Goal: Task Accomplishment & Management: Manage account settings

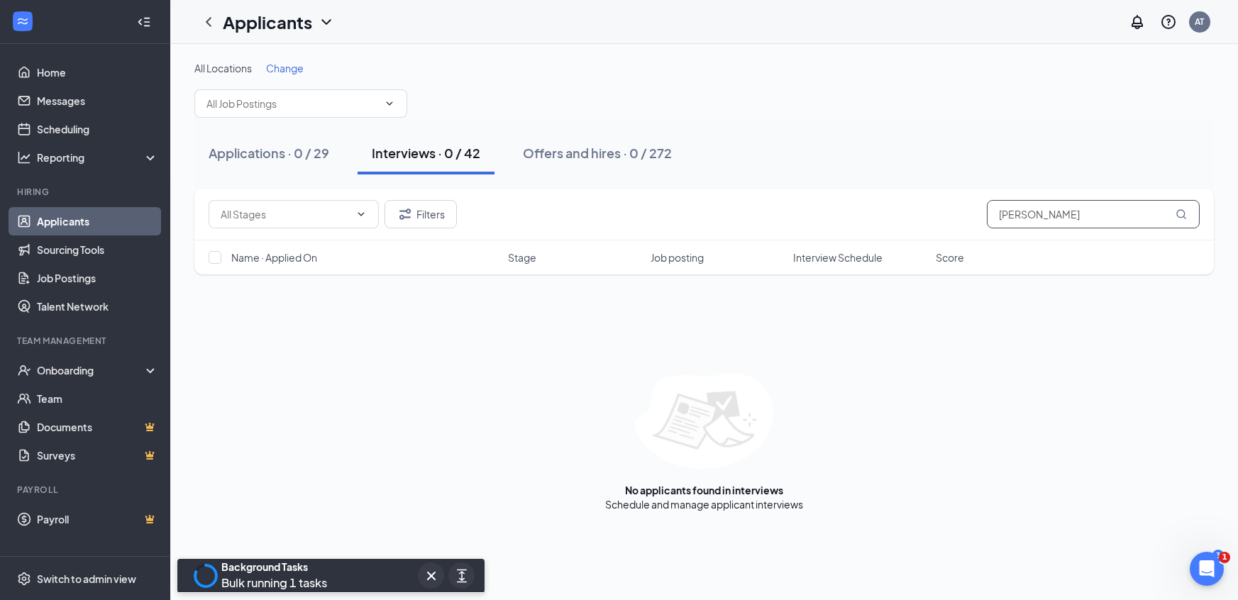
click at [1024, 205] on input "[PERSON_NAME]" at bounding box center [1093, 214] width 213 height 28
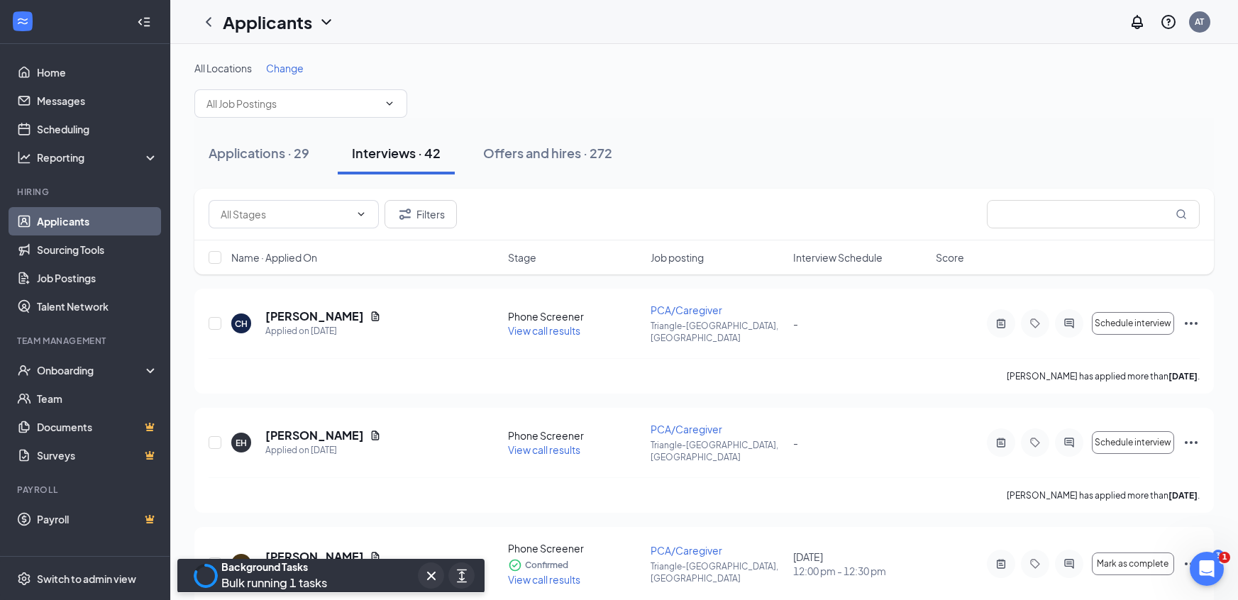
click at [277, 67] on span "Change" at bounding box center [285, 68] width 38 height 13
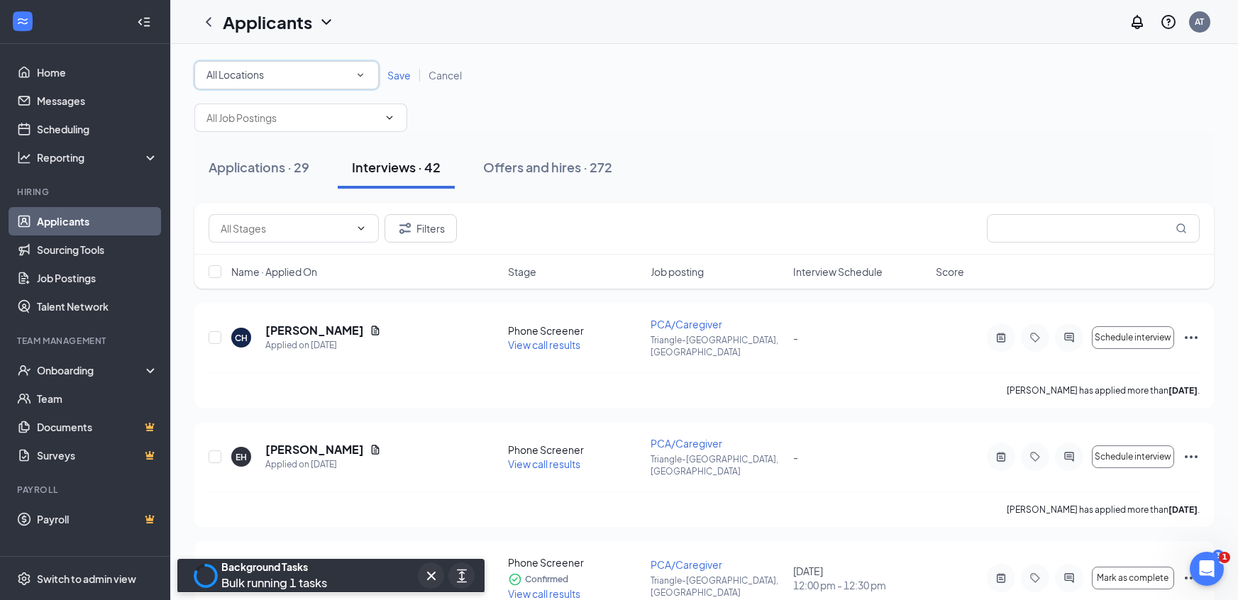
click at [282, 80] on div "All Locations" at bounding box center [287, 75] width 160 height 17
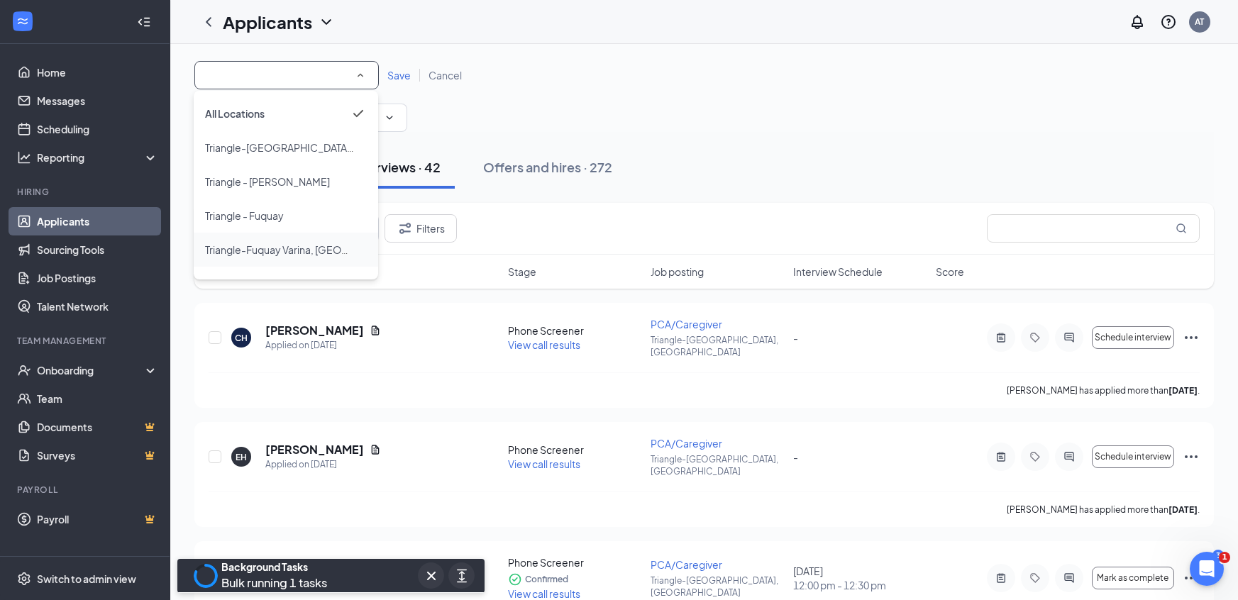
click at [289, 248] on span "Triangle-Fuquay Varina, [GEOGRAPHIC_DATA]" at bounding box center [312, 249] width 214 height 13
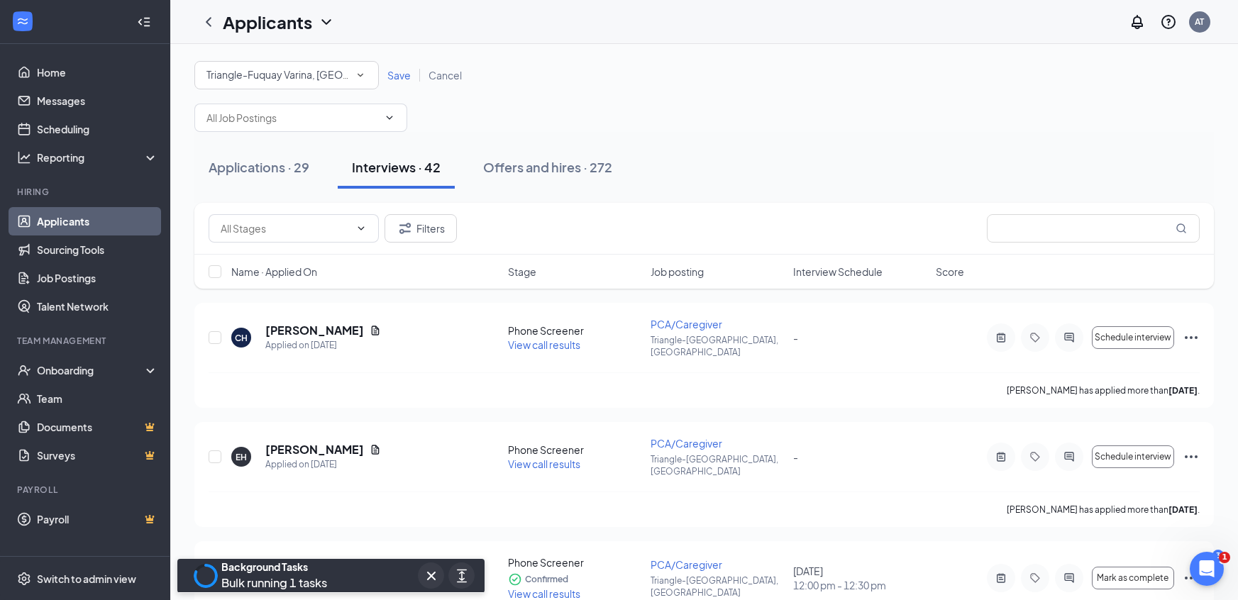
click at [397, 72] on span "Save" at bounding box center [398, 75] width 23 height 13
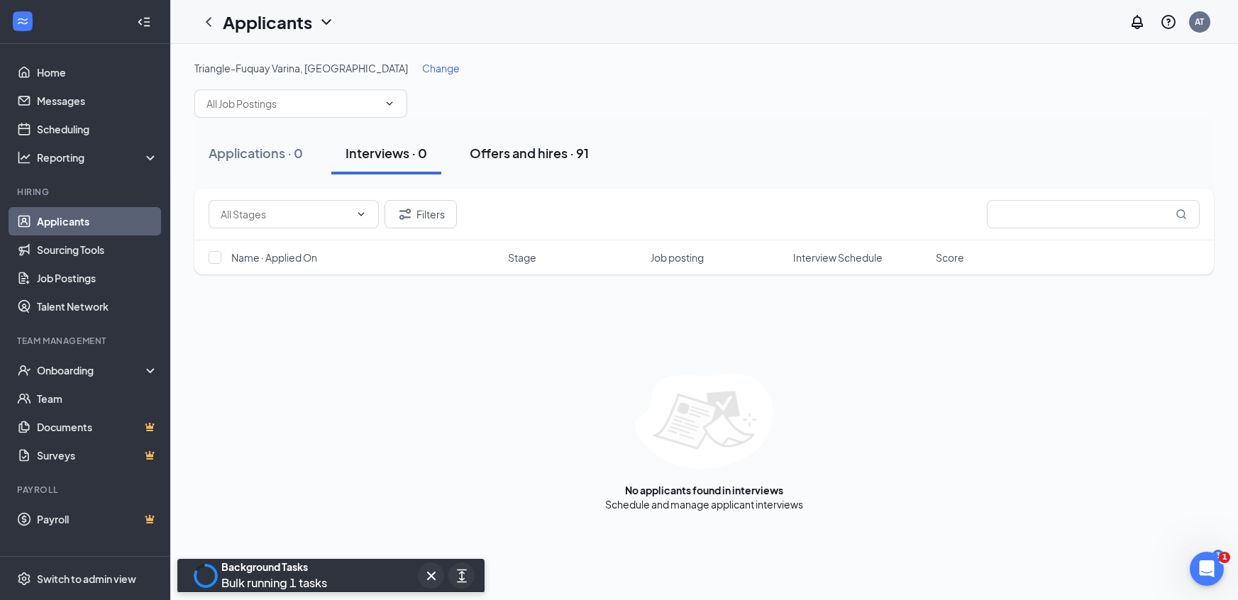
click at [497, 154] on div "Offers and hires · 91" at bounding box center [529, 153] width 119 height 18
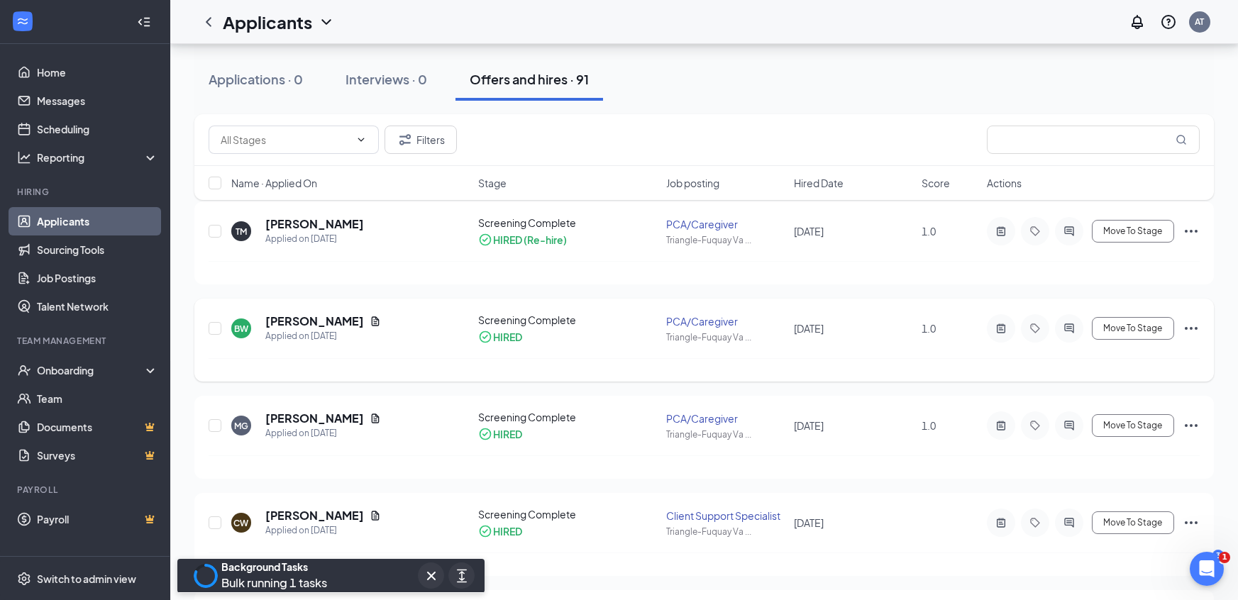
scroll to position [86, 0]
click at [291, 419] on h5 "[PERSON_NAME]" at bounding box center [314, 420] width 99 height 16
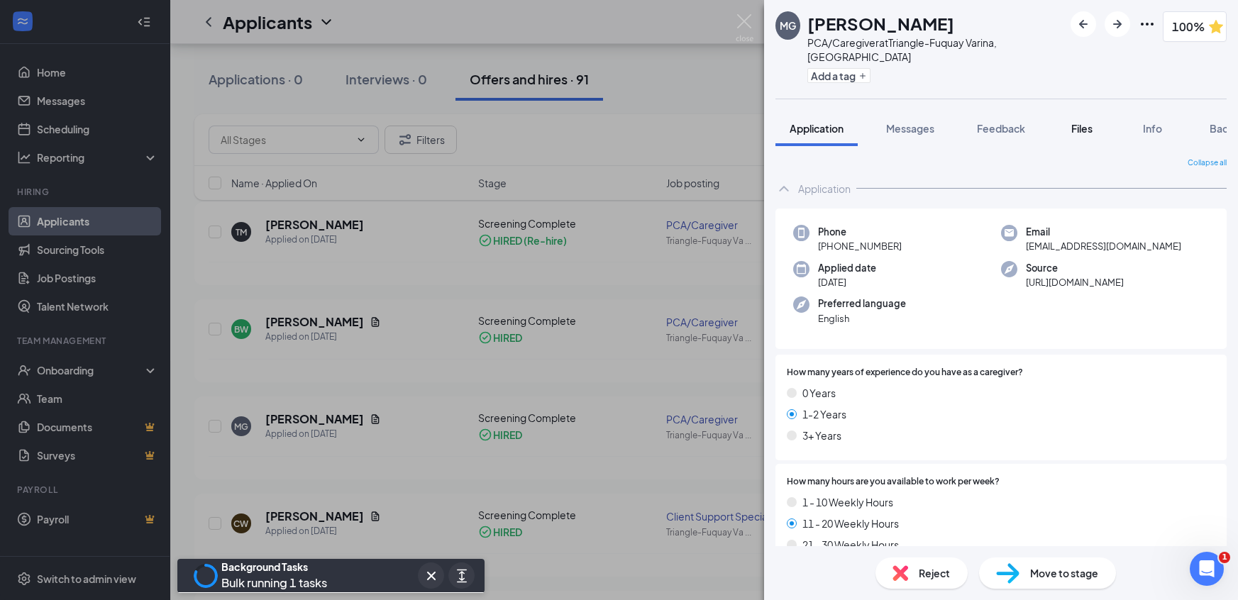
click at [1093, 122] on span "Files" at bounding box center [1082, 128] width 21 height 13
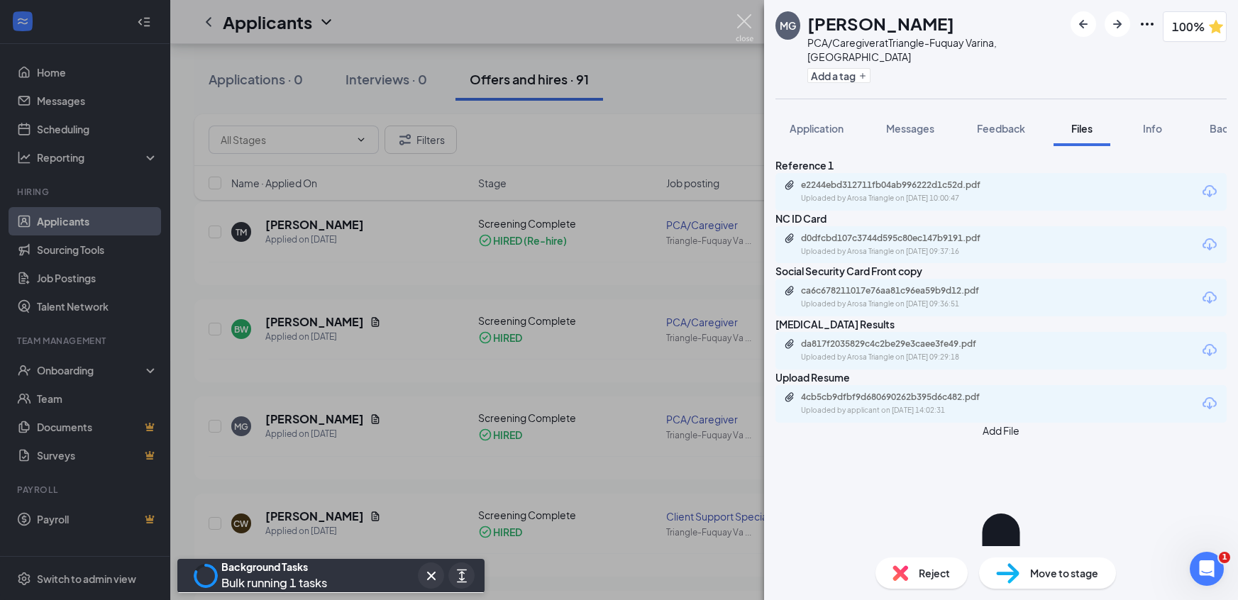
click at [753, 20] on img at bounding box center [745, 28] width 18 height 28
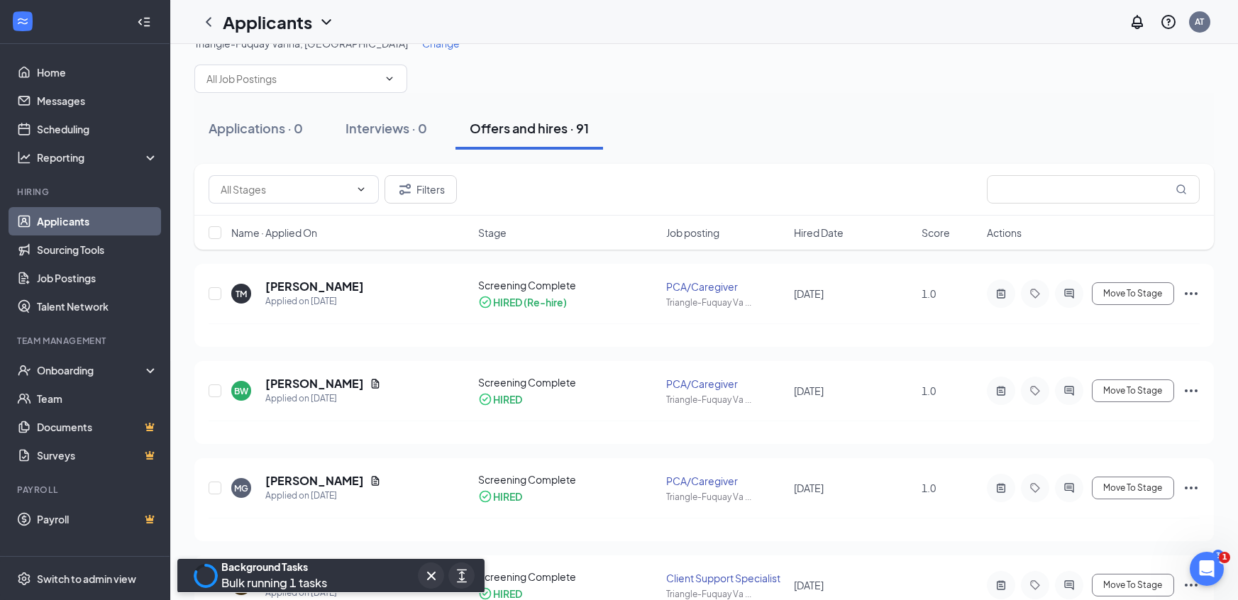
scroll to position [14, 0]
